Goal: Navigation & Orientation: Find specific page/section

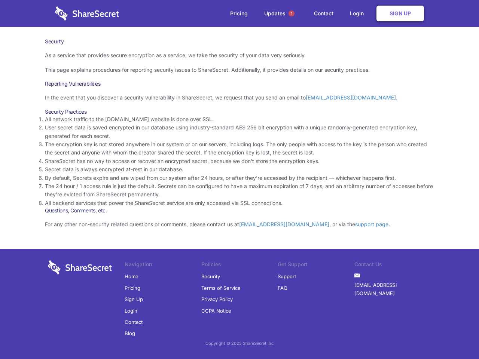
click at [239, 180] on li "By default, Secrets expire and are wiped from our system after 24 hours, or aft…" at bounding box center [239, 178] width 389 height 8
click at [291, 13] on span "1" at bounding box center [291, 13] width 6 height 6
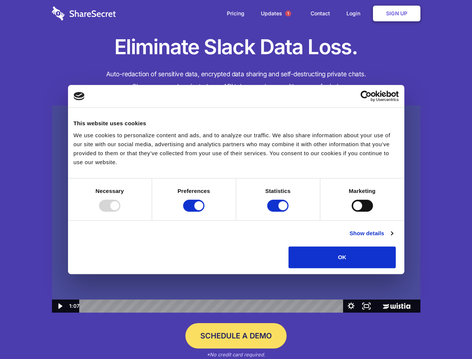
click at [236, 180] on img at bounding box center [236, 209] width 369 height 208
click at [120, 212] on div at bounding box center [109, 206] width 21 height 12
click at [205, 212] on input "Preferences" at bounding box center [193, 206] width 21 height 12
checkbox input "false"
click at [279, 212] on input "Statistics" at bounding box center [277, 206] width 21 height 12
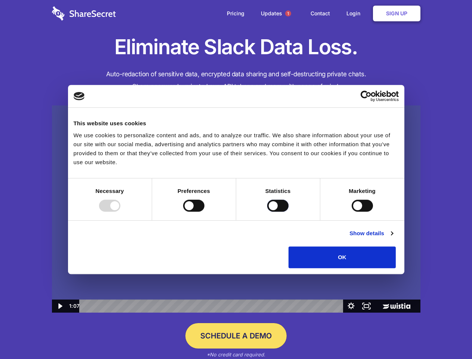
checkbox input "false"
click at [352, 212] on input "Marketing" at bounding box center [362, 206] width 21 height 12
checkbox input "true"
click at [393, 238] on link "Show details" at bounding box center [371, 233] width 43 height 9
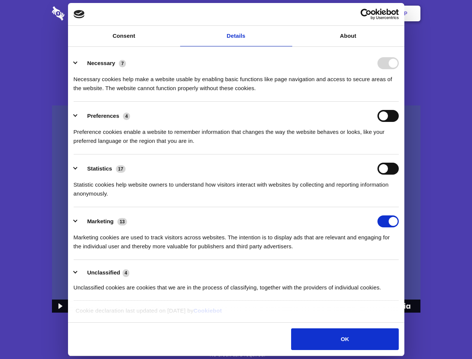
click at [399, 93] on div "Necessary 7 Necessary cookies help make a website usable by enabling basic func…" at bounding box center [236, 75] width 325 height 36
click at [288, 13] on span "1" at bounding box center [288, 13] width 6 height 6
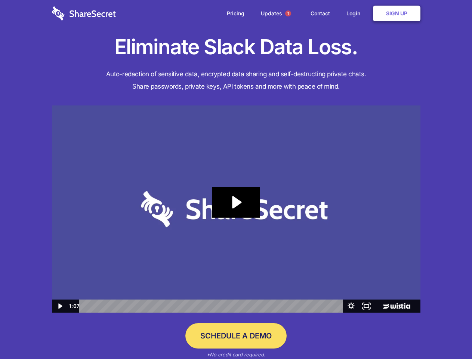
click at [236, 209] on icon "Play Video: Sharesecret Slack Extension" at bounding box center [236, 202] width 48 height 31
